Goal: Information Seeking & Learning: Learn about a topic

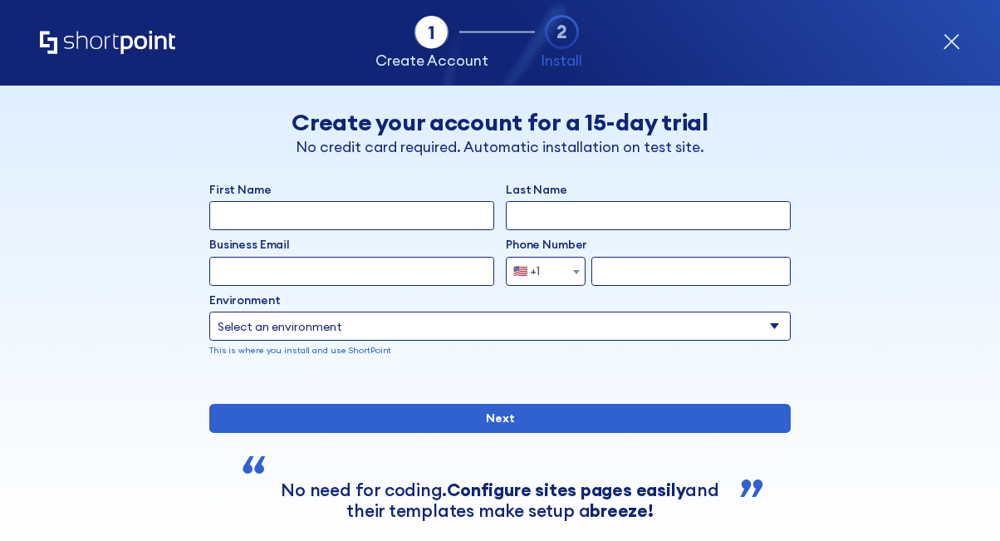
click at [947, 43] on icon "form" at bounding box center [951, 41] width 17 height 17
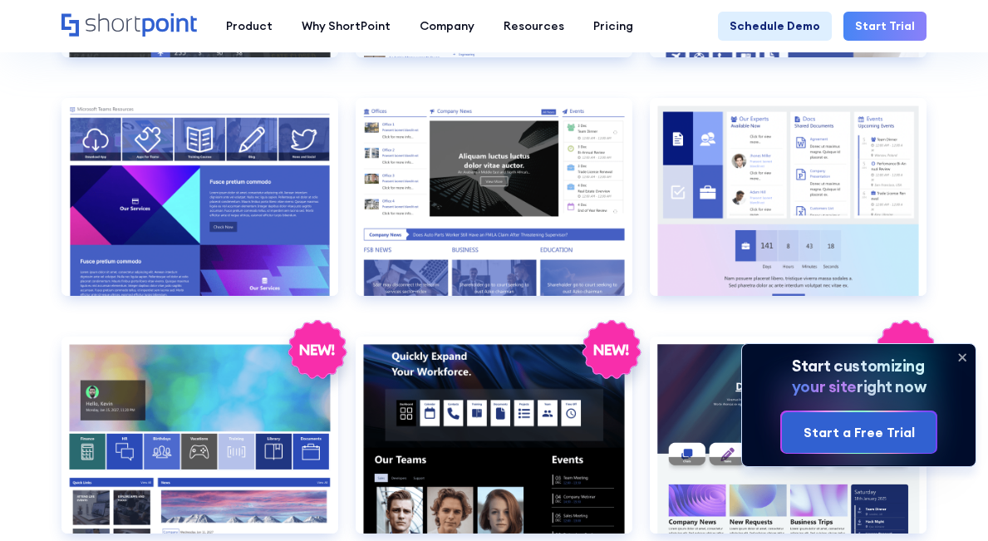
scroll to position [1790, 0]
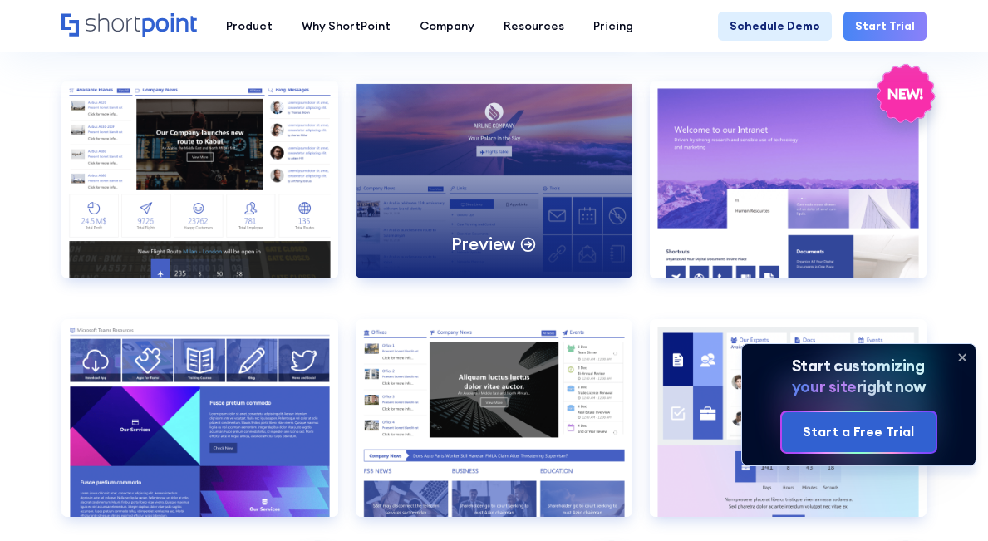
click at [466, 234] on p "Preview" at bounding box center [483, 244] width 65 height 22
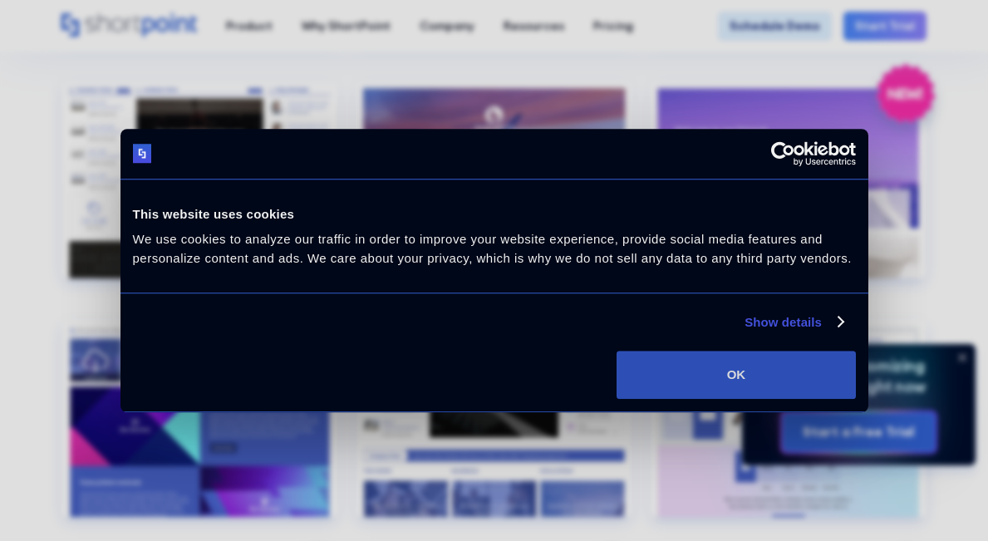
click at [724, 381] on button "OK" at bounding box center [735, 374] width 238 height 48
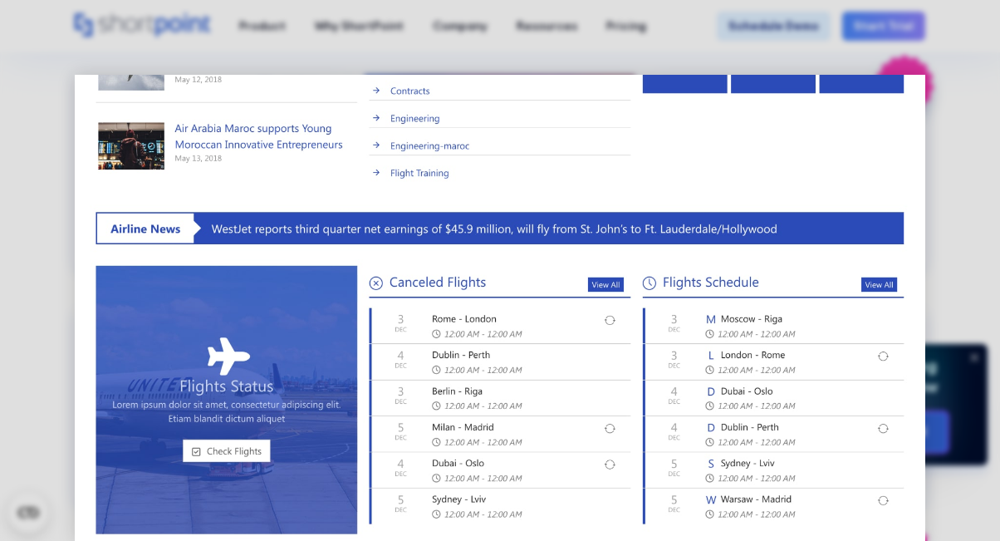
scroll to position [556, 0]
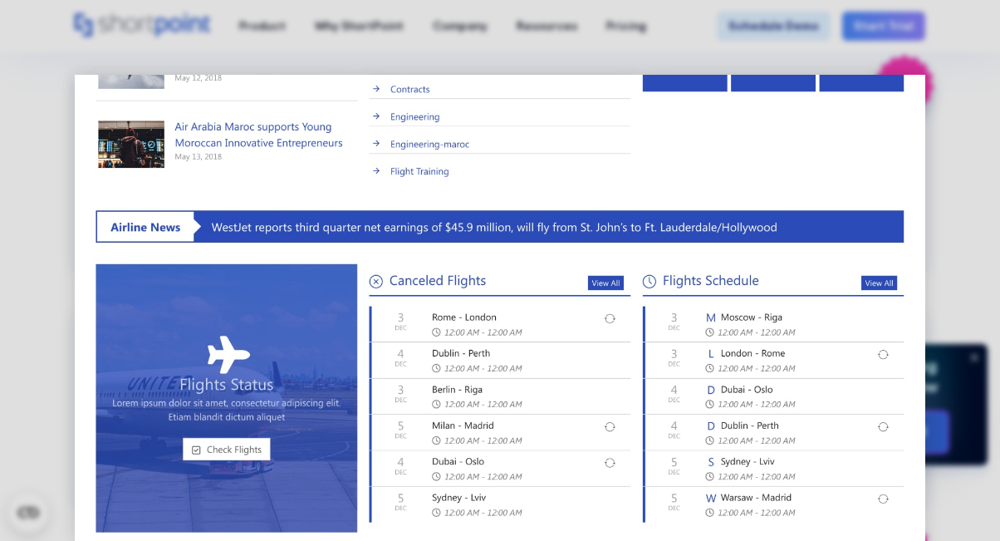
click at [268, 286] on img at bounding box center [500, 37] width 850 height 1036
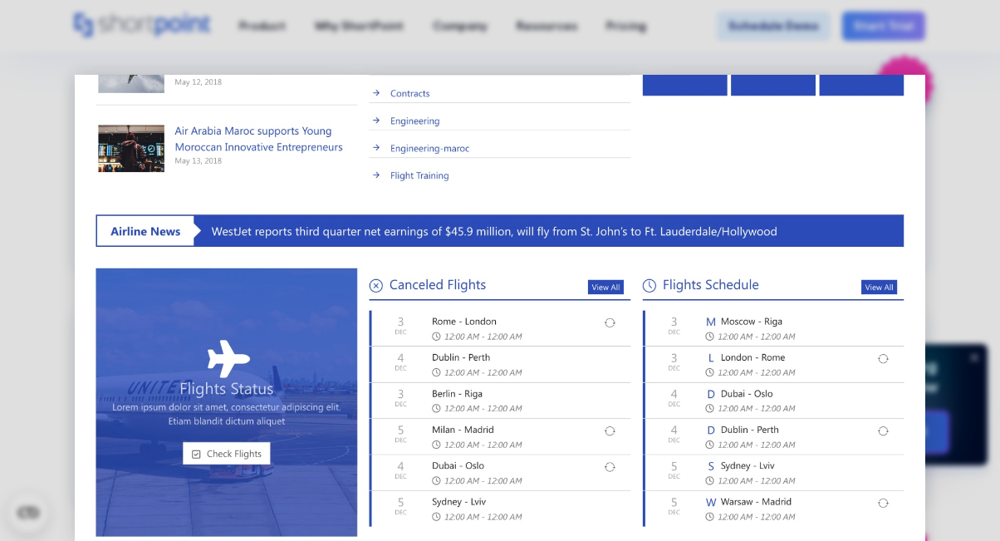
scroll to position [0, 0]
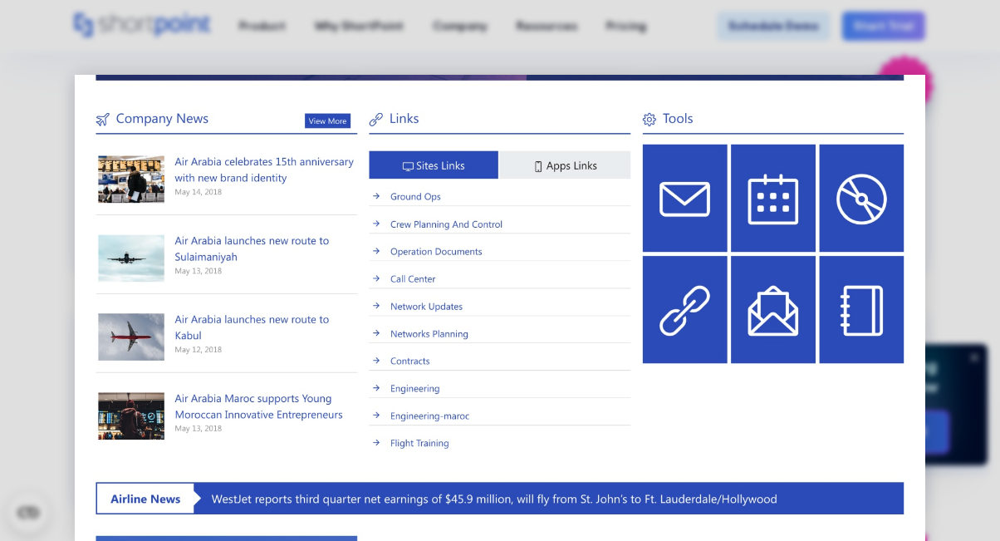
scroll to position [556, 0]
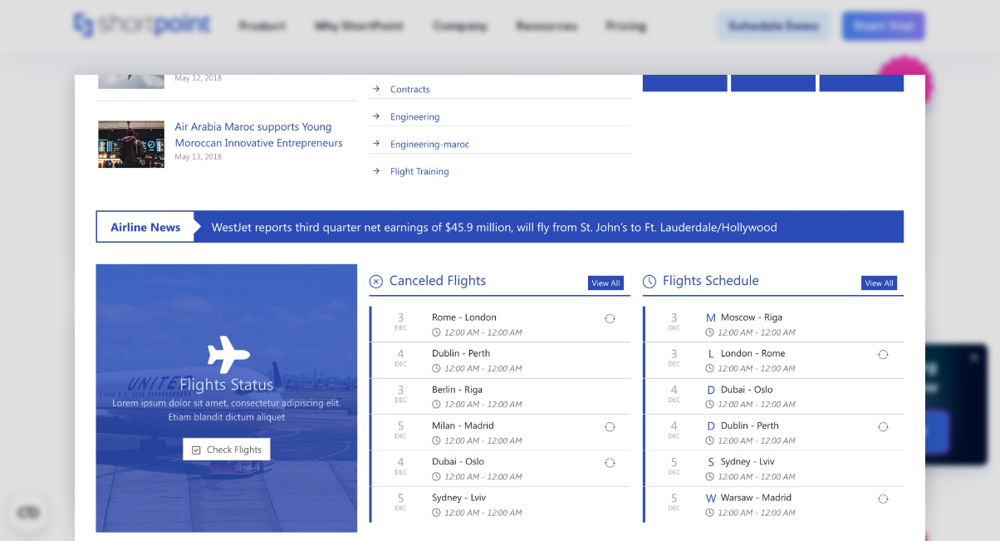
click at [434, 404] on img at bounding box center [500, 37] width 850 height 1036
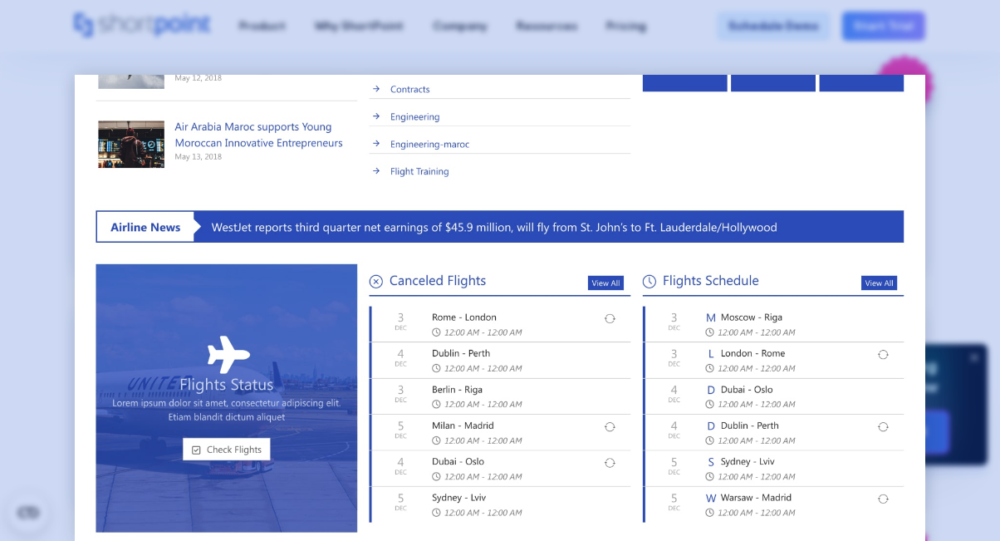
click at [939, 117] on div at bounding box center [500, 270] width 1000 height 541
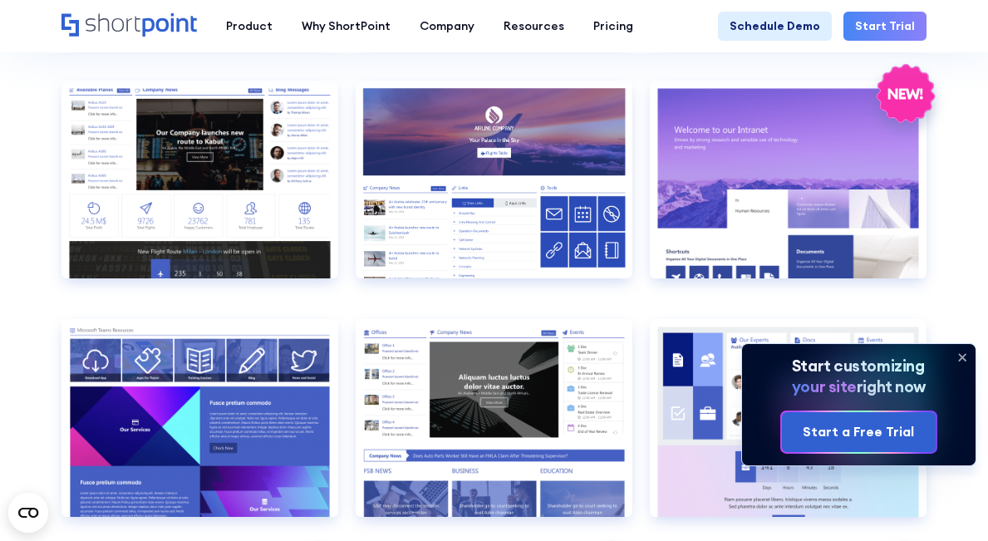
scroll to position [541, 0]
